Goal: Task Accomplishment & Management: Use online tool/utility

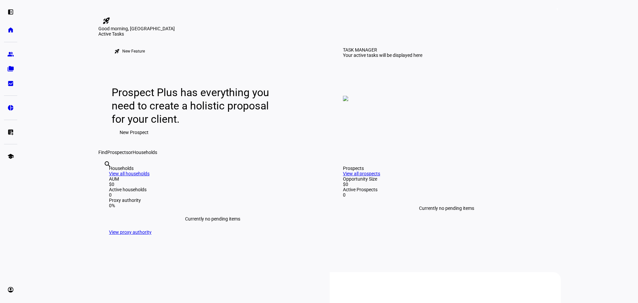
click at [114, 15] on link "rocket_launch" at bounding box center [106, 20] width 16 height 11
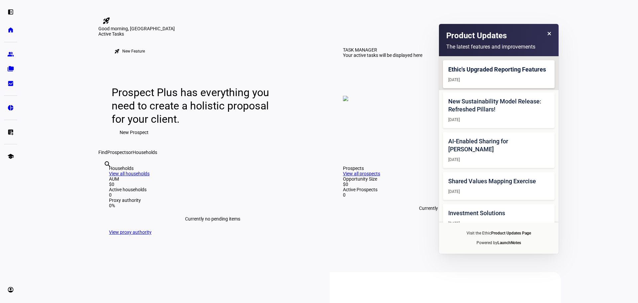
drag, startPoint x: 286, startPoint y: 43, endPoint x: 251, endPoint y: 44, distance: 34.9
click at [285, 31] on div "Good morning, [GEOGRAPHIC_DATA]" at bounding box center [329, 28] width 463 height 5
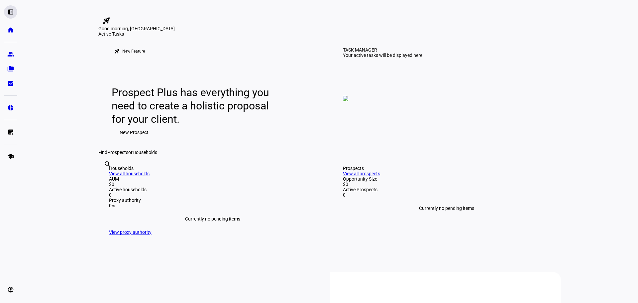
click at [10, 14] on eth-mat-symbol "left_panel_open" at bounding box center [10, 12] width 7 height 7
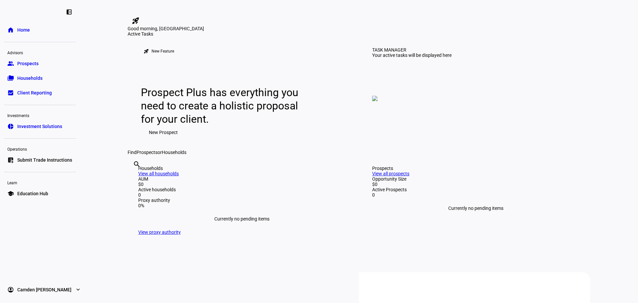
click at [36, 66] on span "Prospects" at bounding box center [27, 63] width 21 height 7
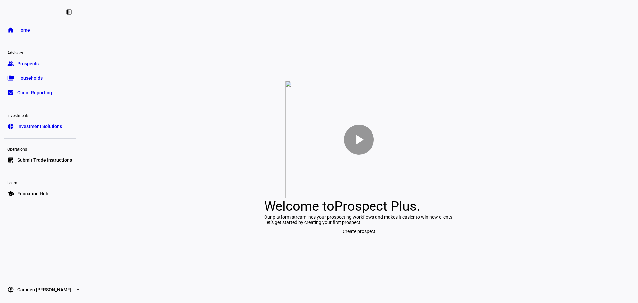
click at [37, 73] on link "folder_copy Households" at bounding box center [40, 77] width 72 height 13
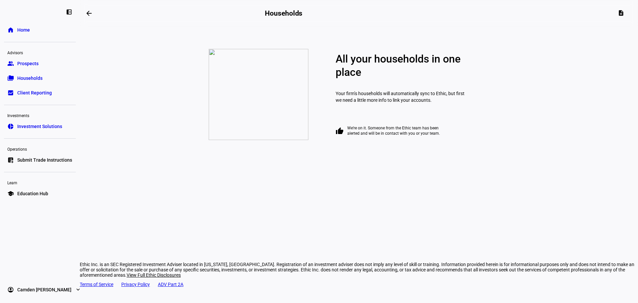
click at [49, 123] on span "Investment Solutions" at bounding box center [39, 126] width 45 height 7
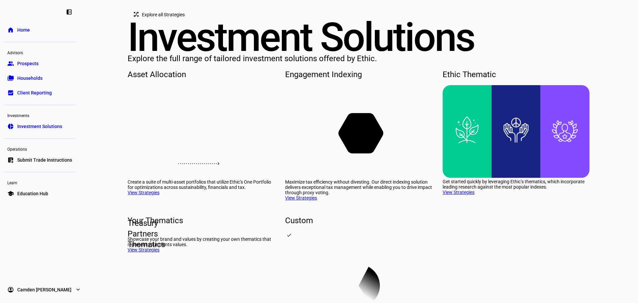
click at [46, 164] on link "list_alt_add Submit Trade Instructions" at bounding box center [40, 159] width 72 height 13
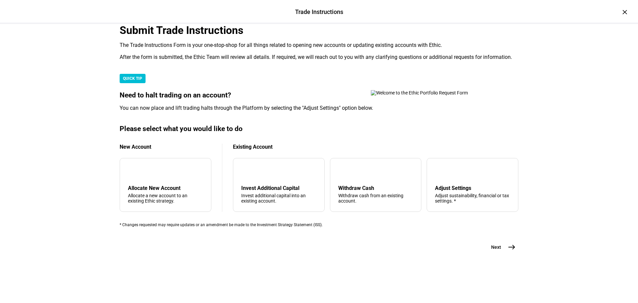
scroll to position [133, 0]
click at [277, 194] on div "arrow_downward Invest Additional Capital Invest additional capital into an exis…" at bounding box center [279, 185] width 92 height 54
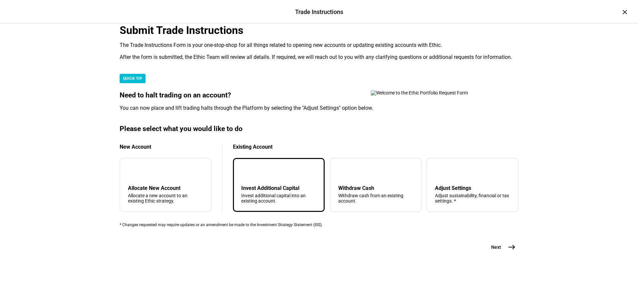
click at [251, 176] on mat-icon "arrow_downward" at bounding box center [247, 172] width 8 height 8
click at [494, 254] on button "Next east" at bounding box center [500, 246] width 35 height 13
